Goal: Task Accomplishment & Management: Use online tool/utility

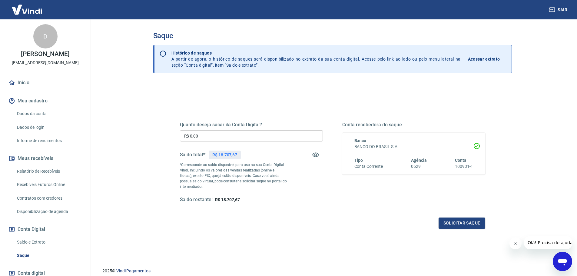
click at [244, 133] on input "R$ 0,00" at bounding box center [251, 135] width 143 height 11
type input "R$ 18.000,00"
click at [469, 222] on button "Solicitar saque" at bounding box center [461, 222] width 47 height 11
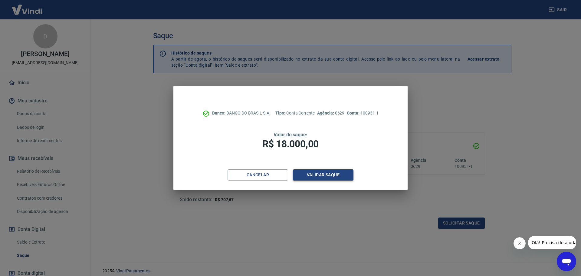
click at [316, 174] on button "Validar saque" at bounding box center [323, 174] width 61 height 11
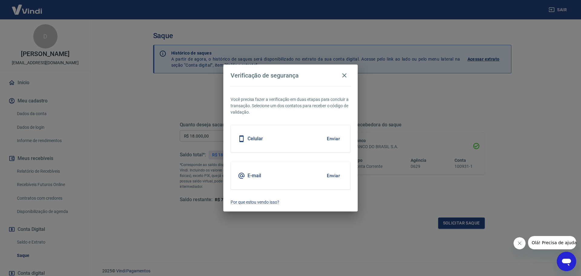
click at [333, 136] on button "Enviar" at bounding box center [334, 138] width 20 height 13
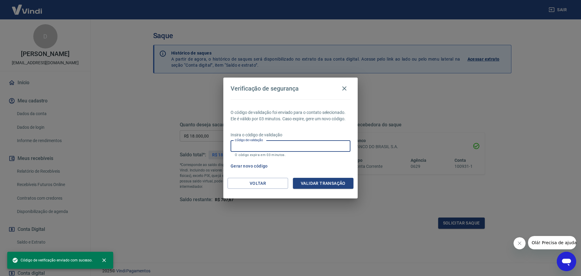
click at [295, 141] on input "Código de validação" at bounding box center [291, 145] width 120 height 11
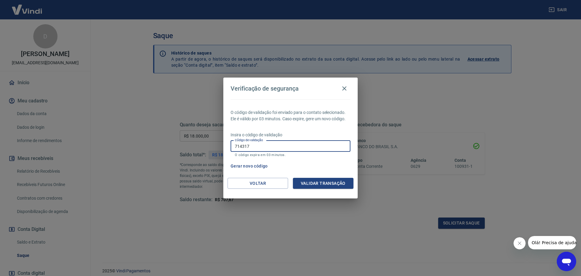
type input "714317"
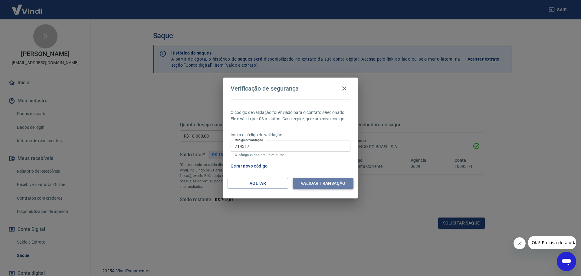
click at [311, 179] on button "Validar transação" at bounding box center [323, 183] width 61 height 11
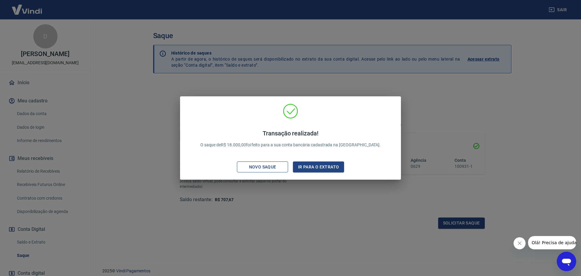
click at [261, 166] on div "Novo saque" at bounding box center [263, 167] width 42 height 8
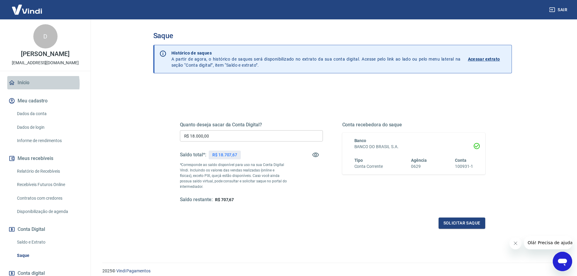
click at [29, 84] on link "Início" at bounding box center [45, 82] width 76 height 13
